Goal: Task Accomplishment & Management: Use online tool/utility

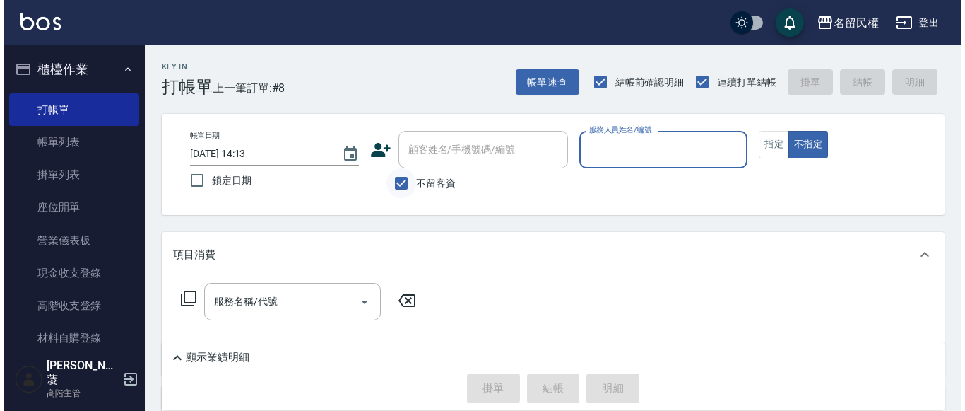
scroll to position [141, 0]
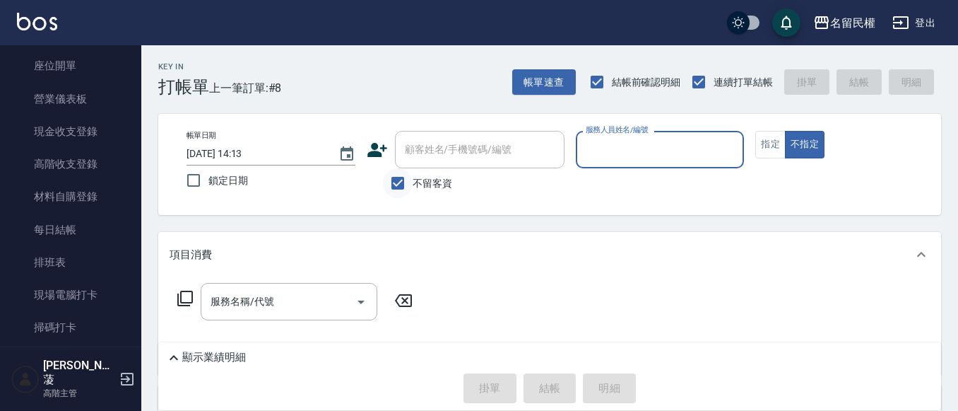
drag, startPoint x: 414, startPoint y: 183, endPoint x: 400, endPoint y: 184, distance: 14.2
click at [412, 183] on label "不留客資" at bounding box center [417, 183] width 69 height 30
click at [412, 183] on input "不留客資" at bounding box center [398, 183] width 30 height 30
checkbox input "false"
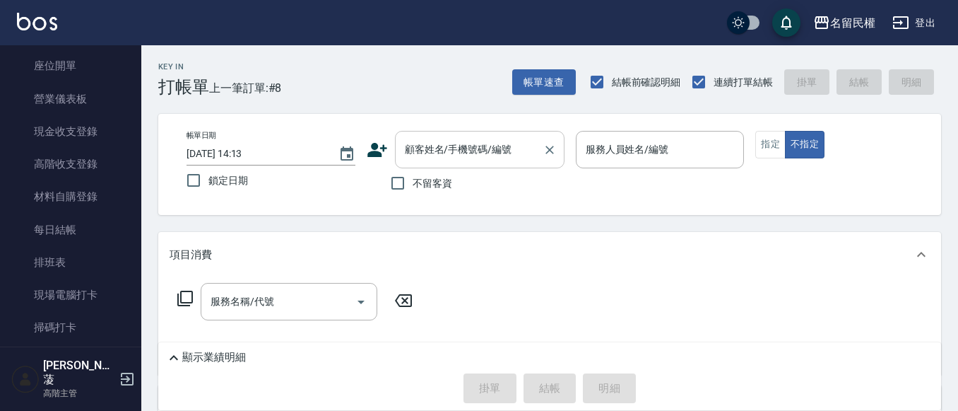
click at [442, 163] on div "顧客姓名/手機號碼/編號" at bounding box center [480, 149] width 170 height 37
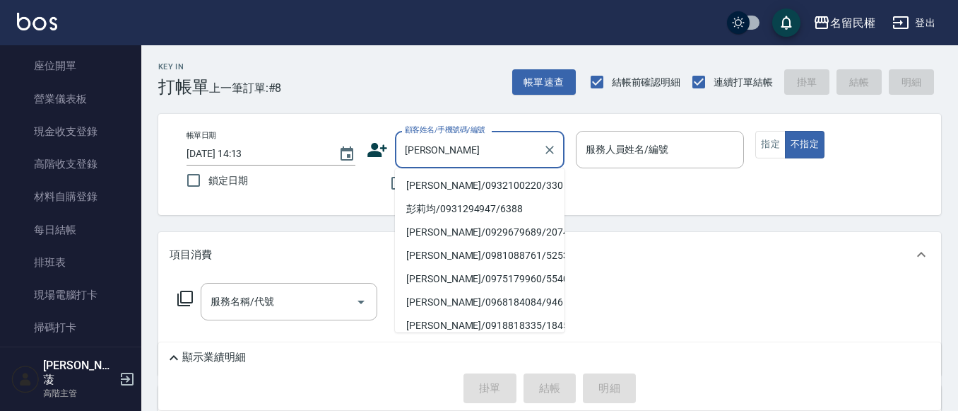
click at [447, 186] on li "[PERSON_NAME]/0932100220/330" at bounding box center [480, 185] width 170 height 23
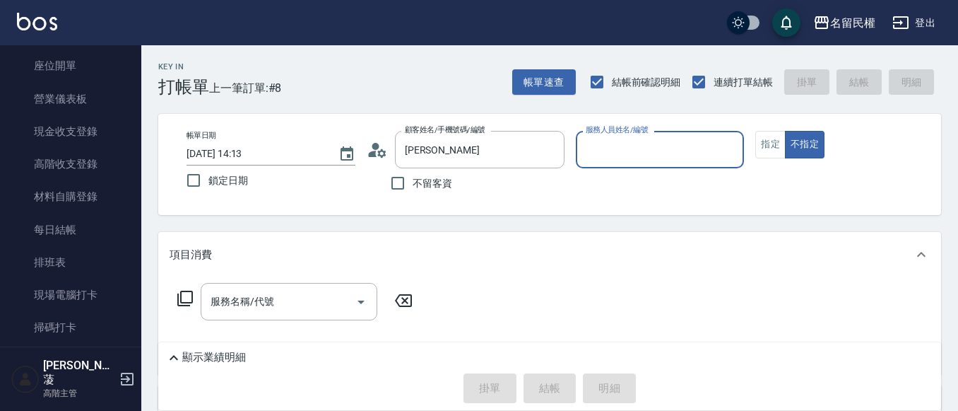
type input "[PERSON_NAME]/0932100220/330"
type input "瀞蓤-5"
click at [384, 156] on icon at bounding box center [377, 149] width 21 height 21
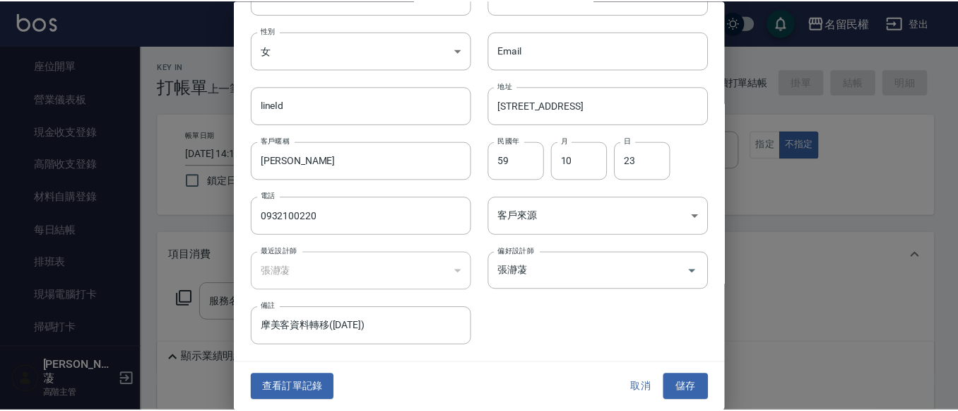
scroll to position [79, 0]
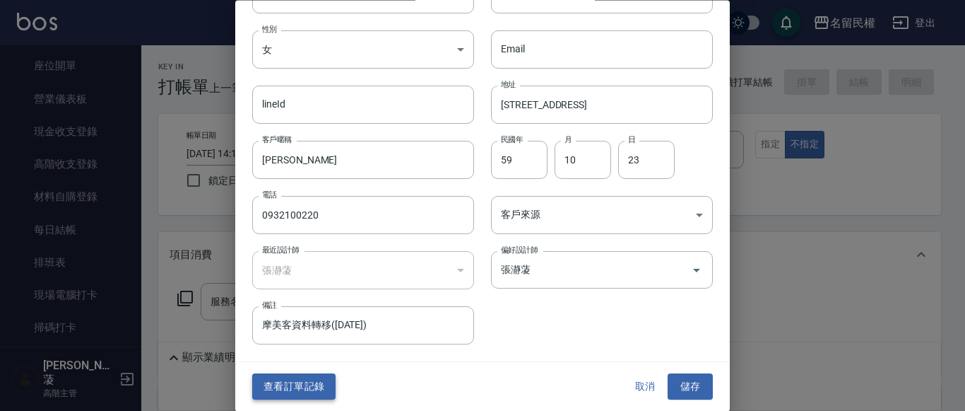
click at [293, 379] on button "查看訂單記錄" at bounding box center [293, 387] width 83 height 26
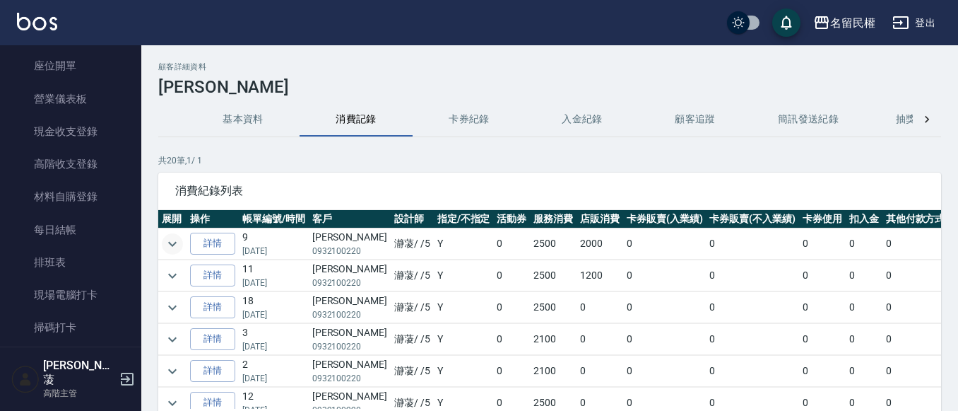
click at [175, 244] on icon "expand row" at bounding box center [172, 243] width 8 height 5
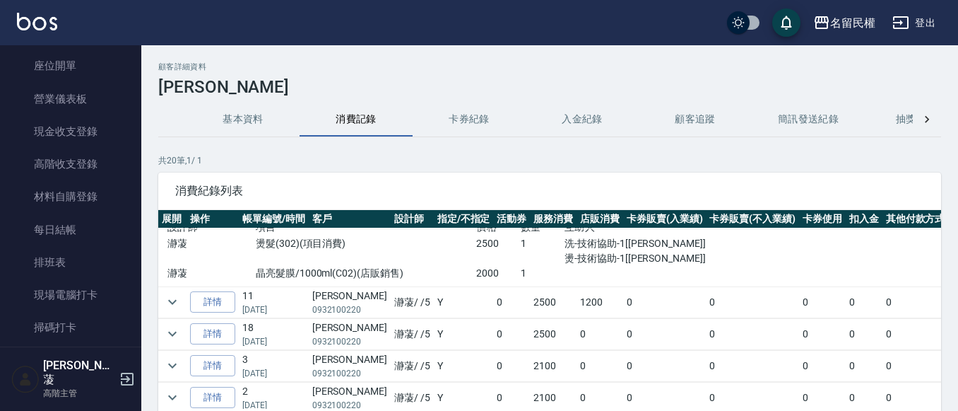
scroll to position [71, 0]
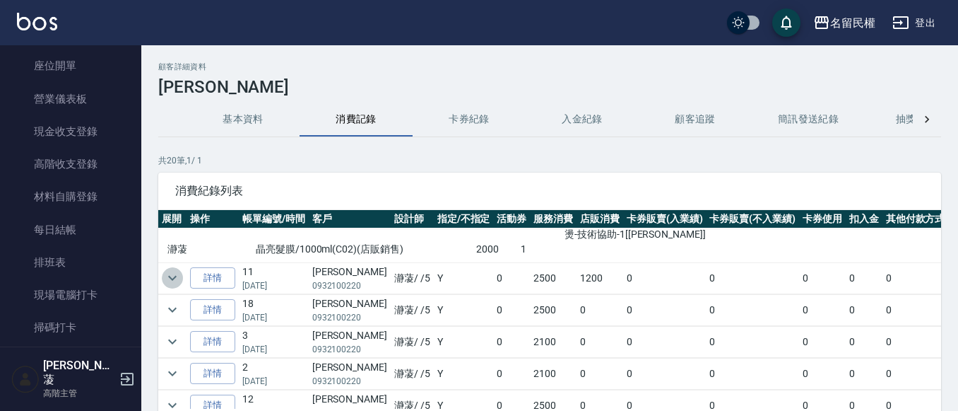
click at [172, 274] on icon "expand row" at bounding box center [172, 277] width 17 height 17
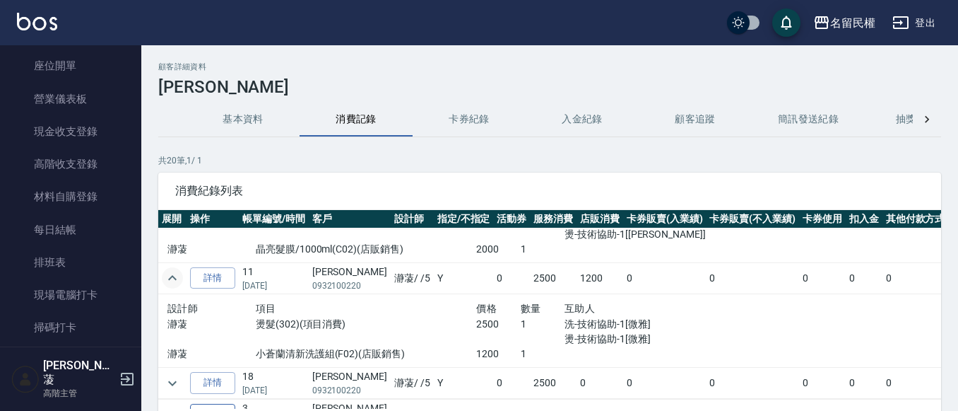
scroll to position [141, 0]
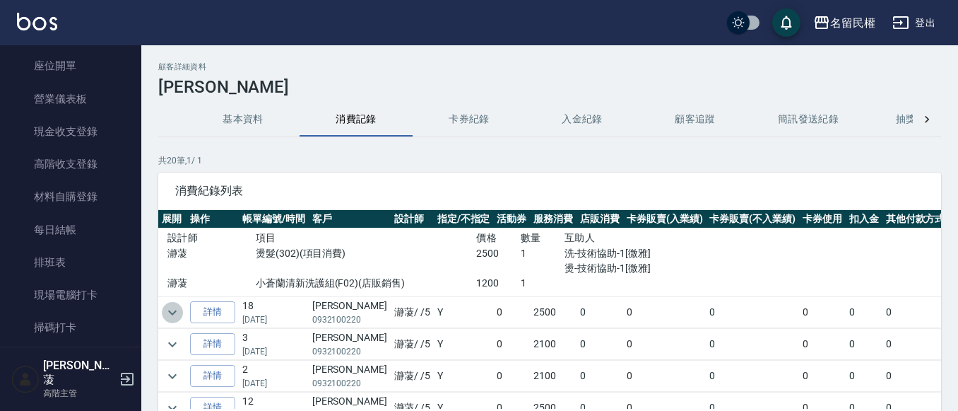
click at [174, 313] on icon "expand row" at bounding box center [172, 311] width 8 height 5
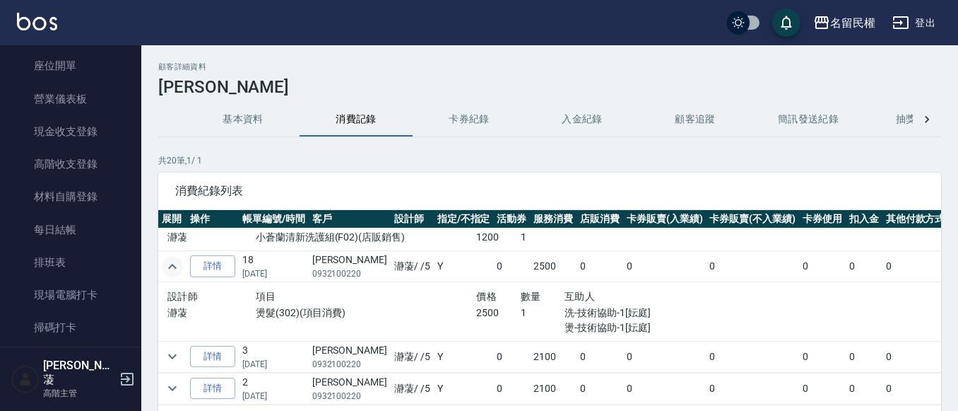
scroll to position [212, 0]
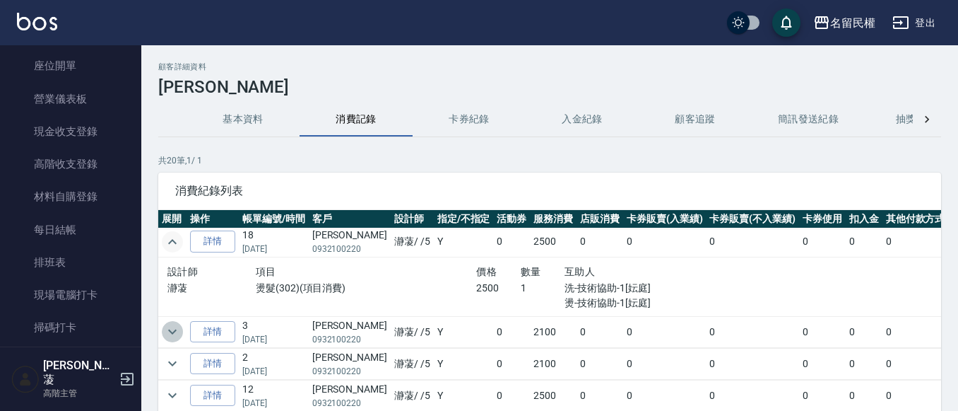
click at [175, 336] on icon "expand row" at bounding box center [172, 331] width 17 height 17
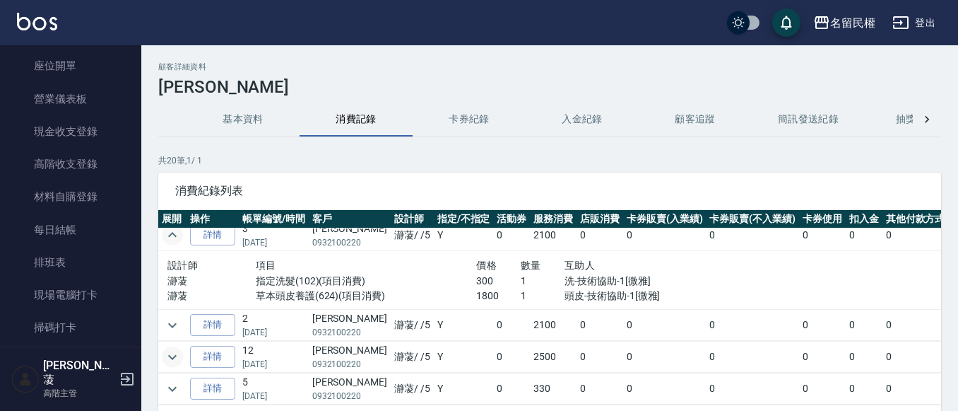
scroll to position [353, 0]
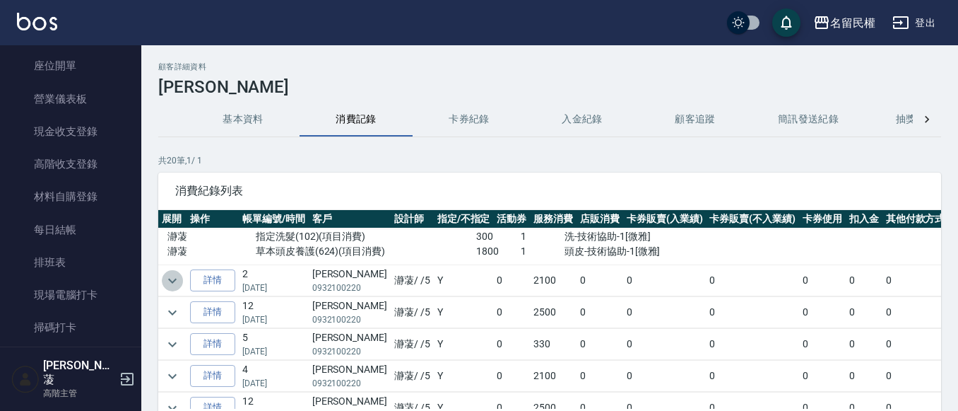
click at [170, 278] on icon "expand row" at bounding box center [172, 280] width 17 height 17
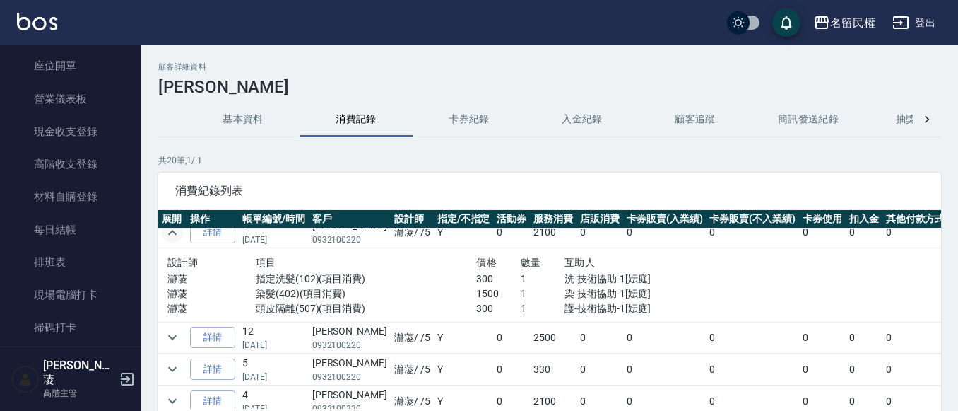
scroll to position [424, 0]
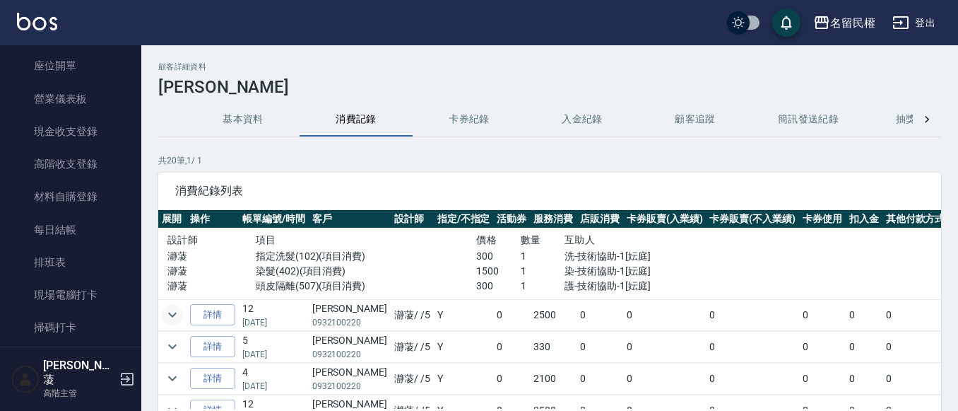
click at [163, 315] on button "expand row" at bounding box center [172, 314] width 21 height 21
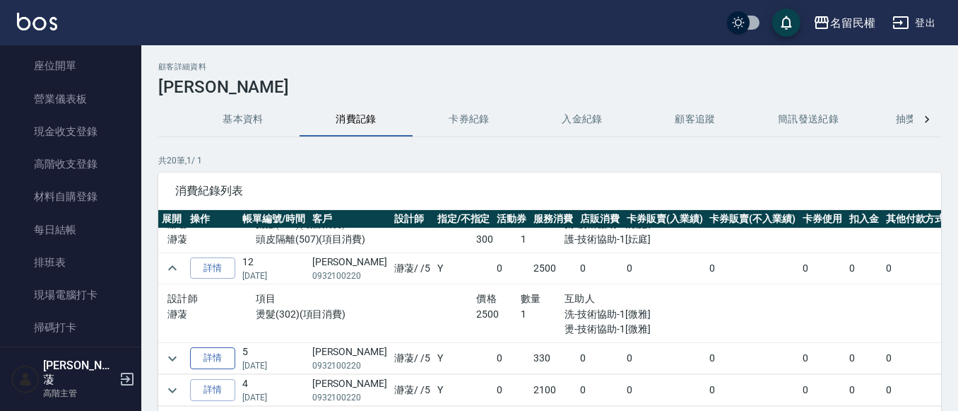
scroll to position [495, 0]
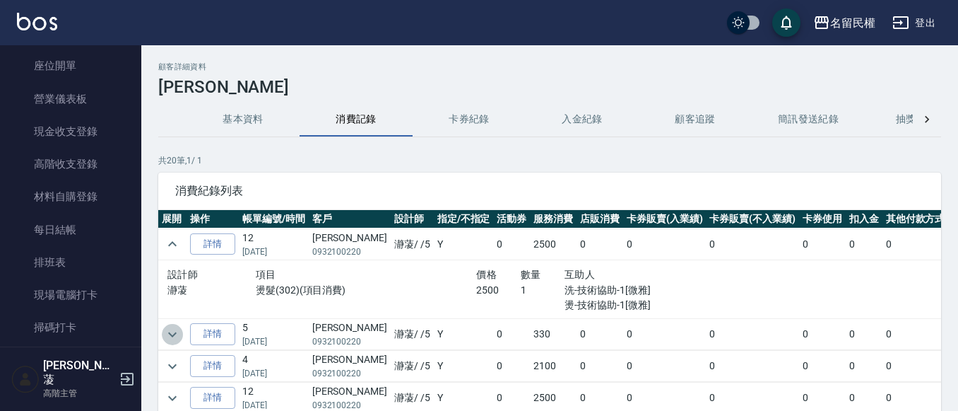
click at [178, 336] on icon "expand row" at bounding box center [172, 334] width 17 height 17
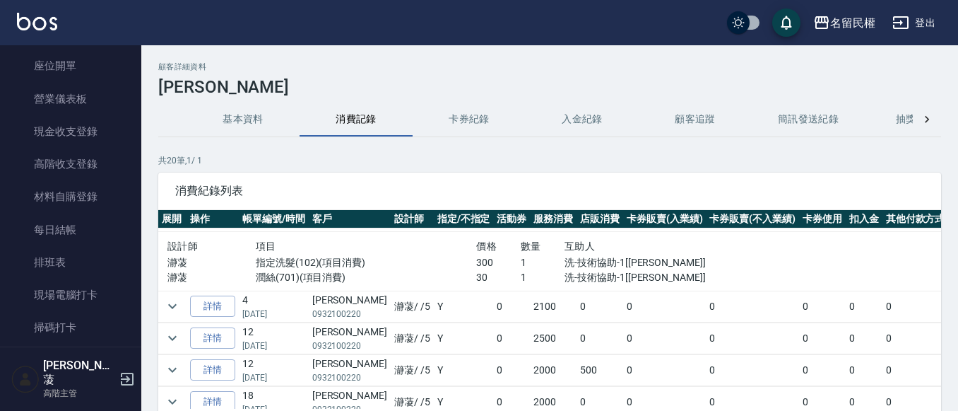
scroll to position [636, 0]
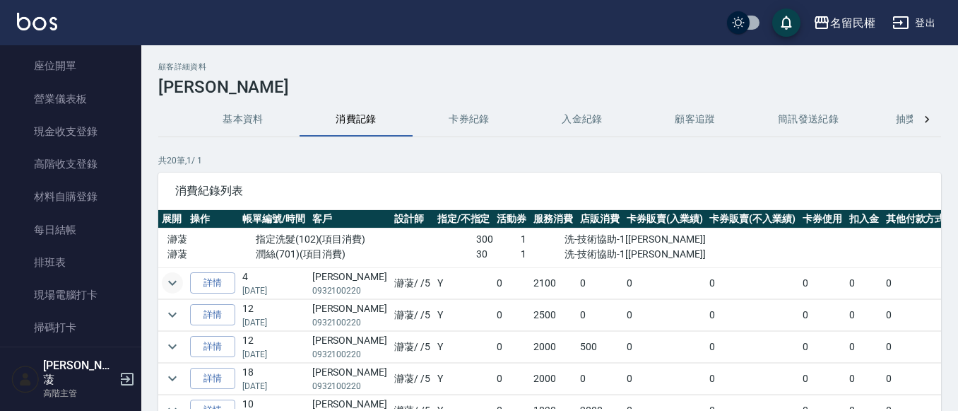
click at [169, 276] on icon "expand row" at bounding box center [172, 282] width 17 height 17
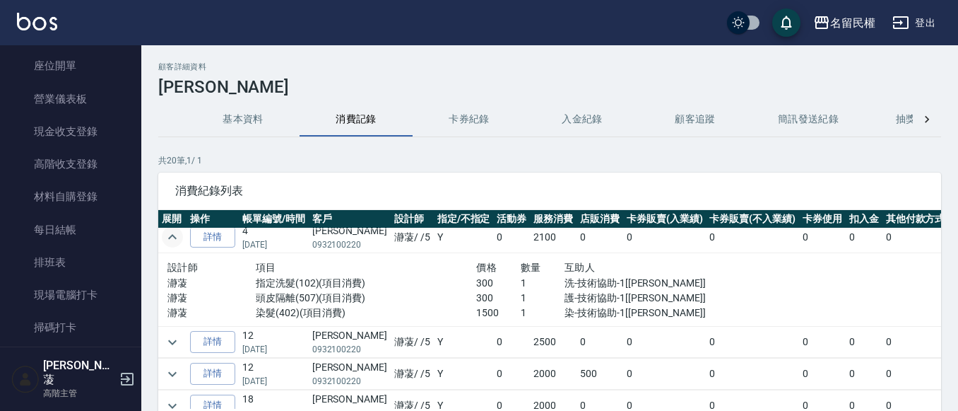
scroll to position [707, 0]
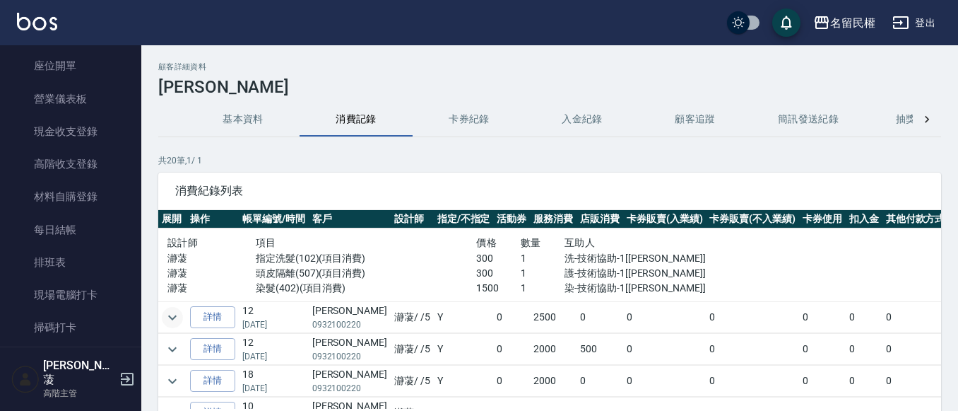
click at [175, 317] on icon "expand row" at bounding box center [172, 316] width 8 height 5
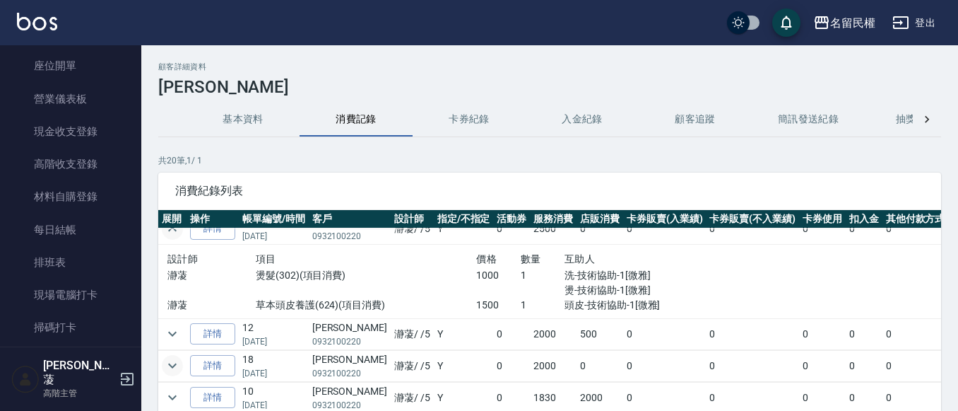
scroll to position [848, 0]
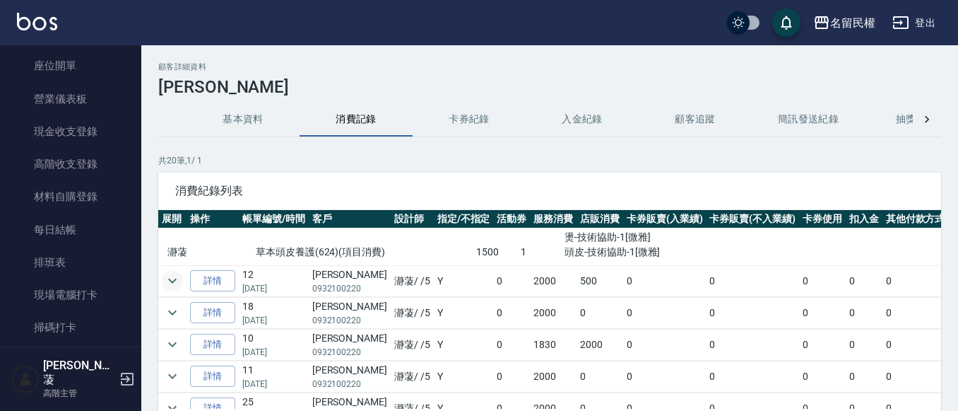
click at [172, 276] on icon "expand row" at bounding box center [172, 280] width 17 height 17
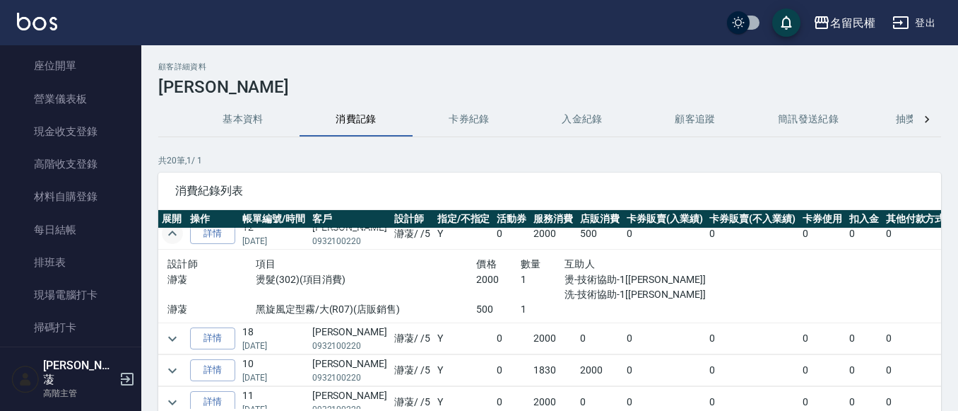
scroll to position [919, 0]
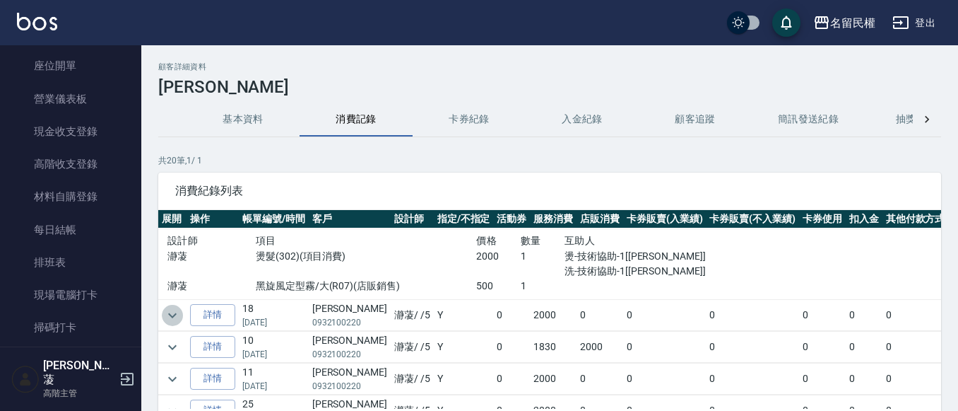
click at [175, 314] on icon "expand row" at bounding box center [172, 314] width 8 height 5
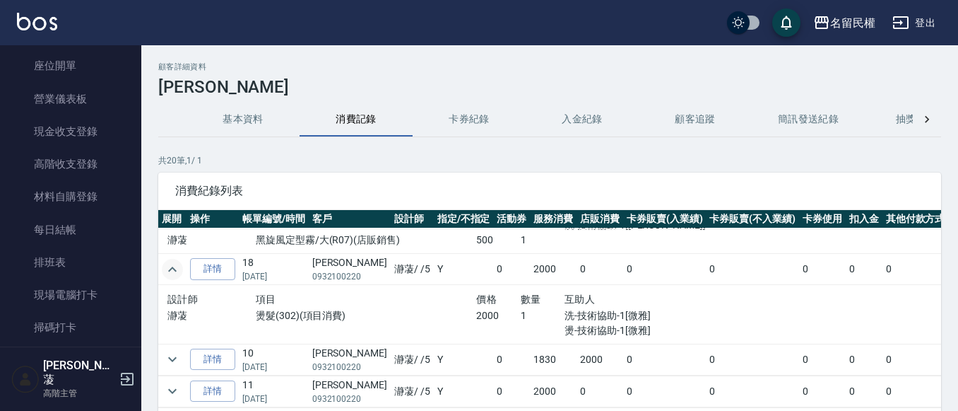
scroll to position [989, 0]
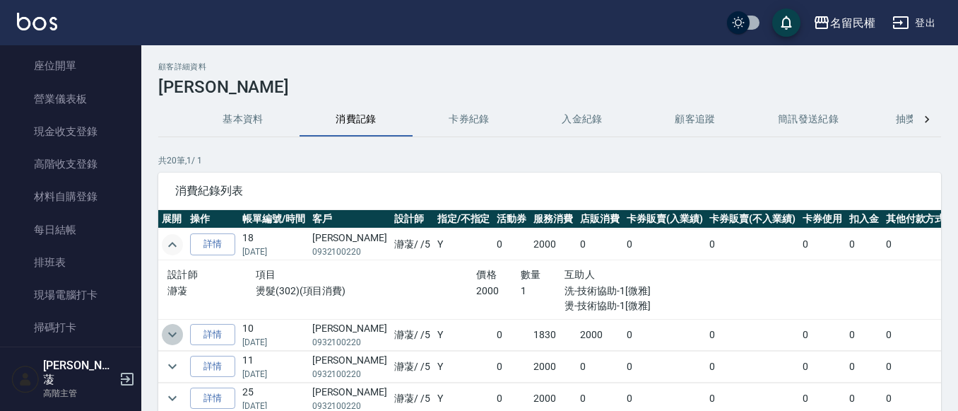
click at [163, 333] on button "expand row" at bounding box center [172, 334] width 21 height 21
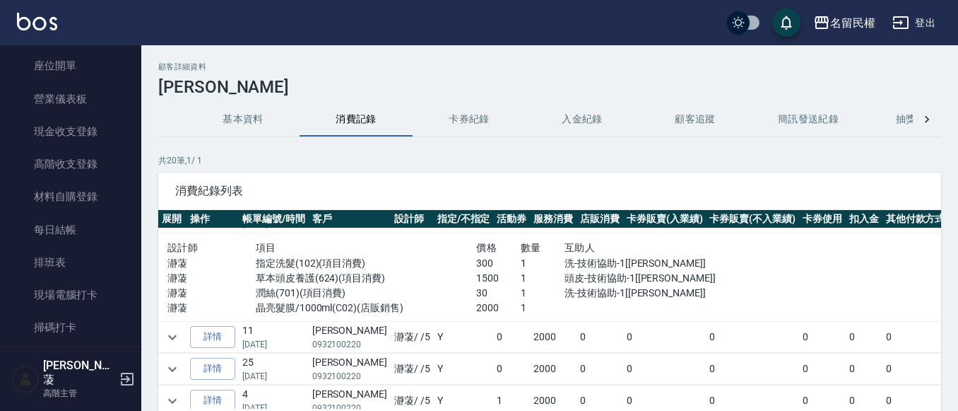
scroll to position [1131, 0]
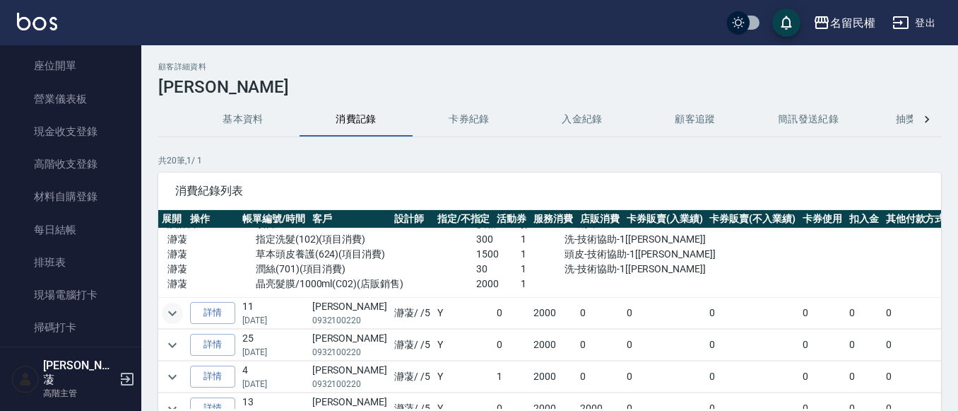
click at [171, 305] on icon "expand row" at bounding box center [172, 313] width 17 height 17
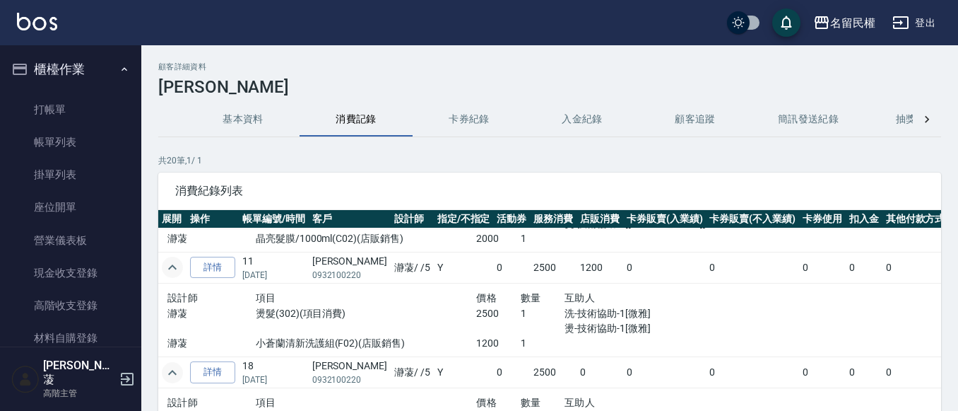
scroll to position [0, 0]
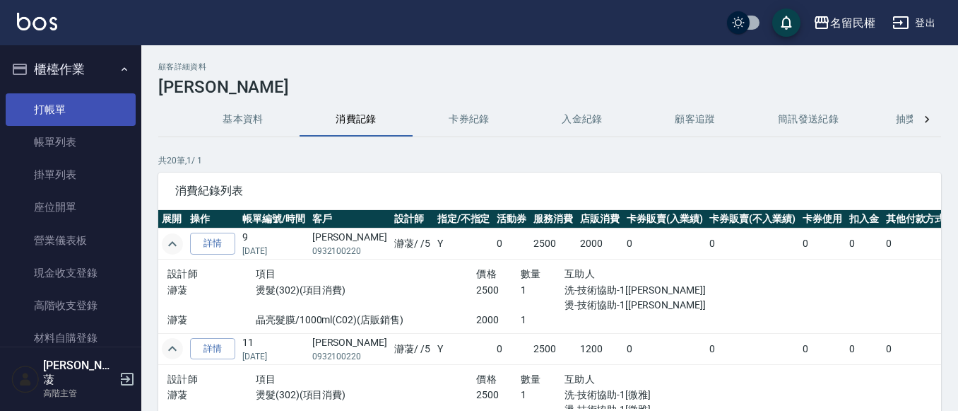
click at [79, 96] on link "打帳單" at bounding box center [71, 109] width 130 height 33
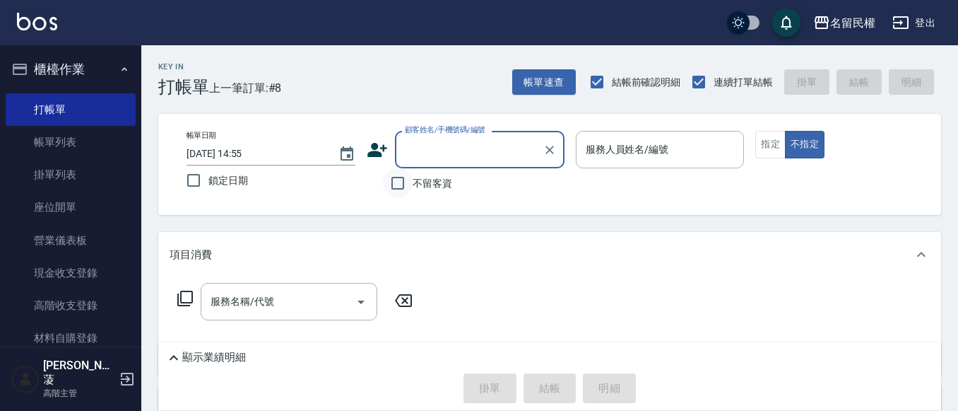
click at [408, 184] on input "不留客資" at bounding box center [398, 183] width 30 height 30
checkbox input "true"
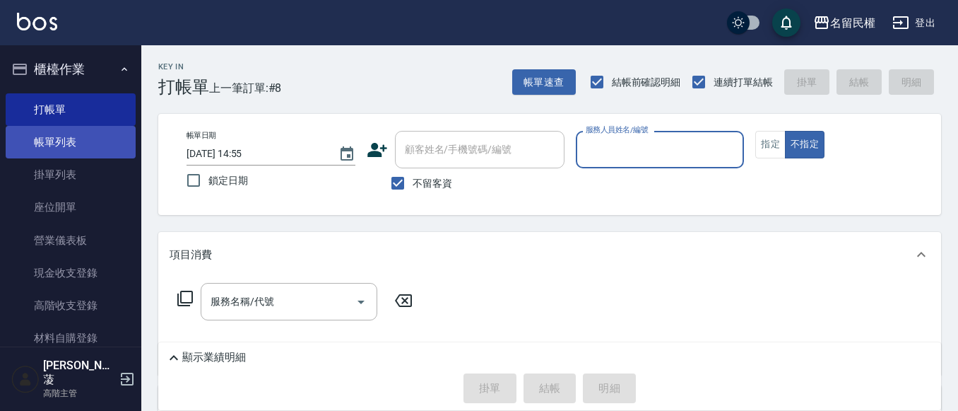
click at [72, 134] on link "帳單列表" at bounding box center [71, 142] width 130 height 33
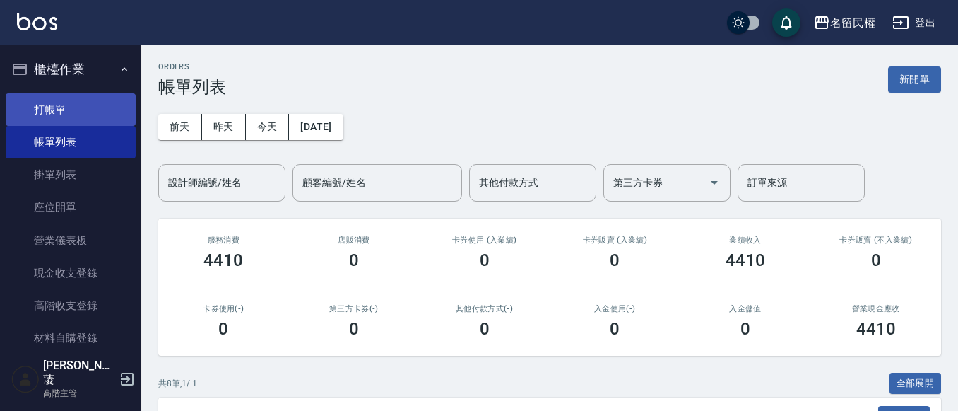
click at [113, 107] on link "打帳單" at bounding box center [71, 109] width 130 height 33
